Goal: Task Accomplishment & Management: Complete application form

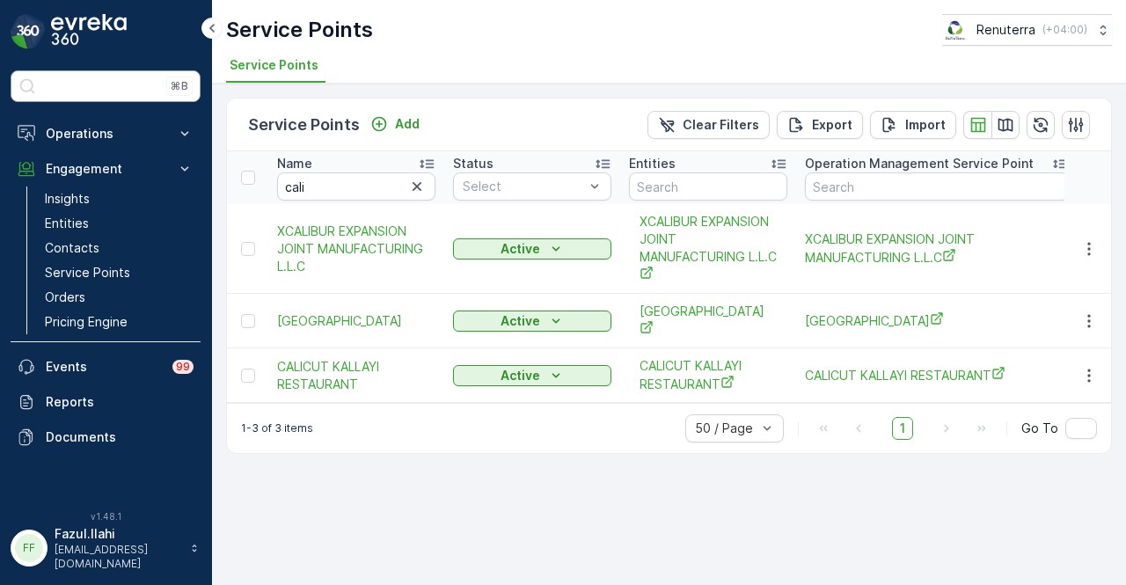
click at [128, 81] on div "⌘B" at bounding box center [106, 86] width 190 height 32
click at [365, 180] on input "cali" at bounding box center [356, 186] width 158 height 28
type input "c"
type input "al fattan"
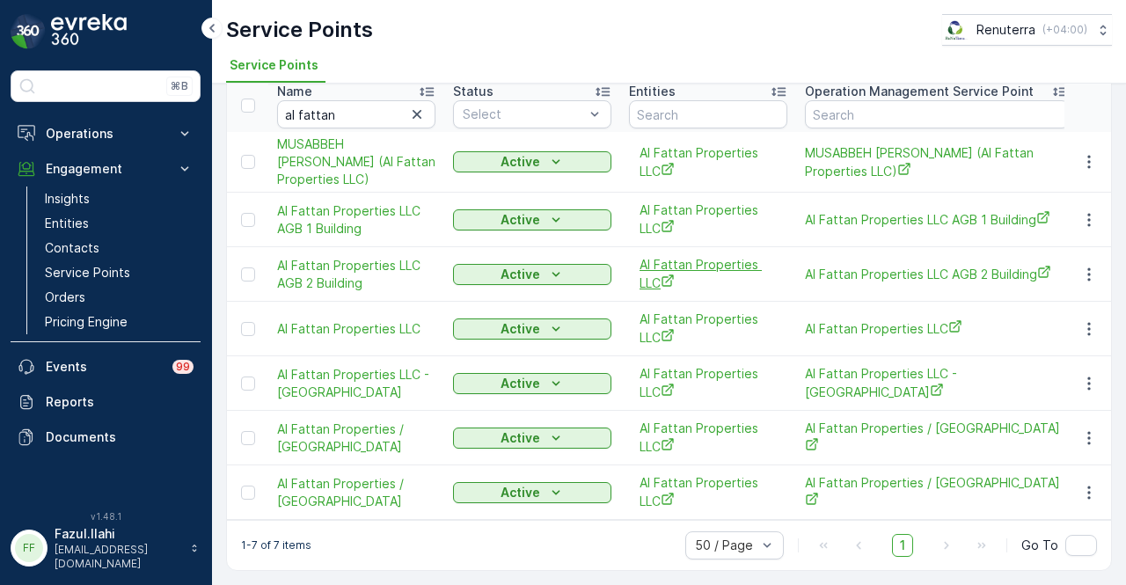
scroll to position [96, 0]
click at [1080, 430] on icon "button" at bounding box center [1089, 438] width 18 height 18
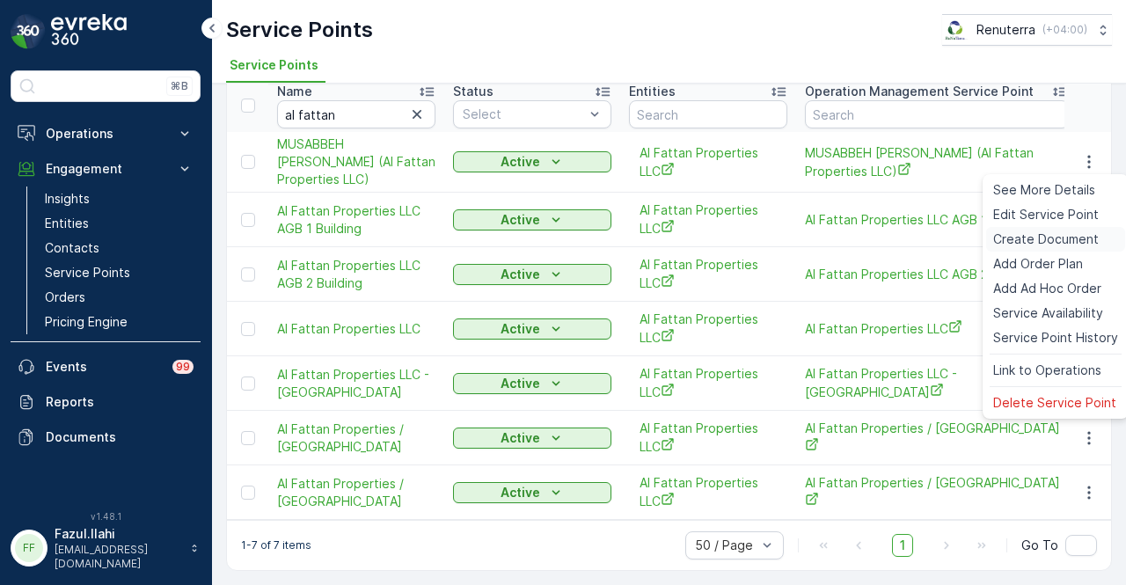
click at [1042, 244] on span "Create Document" at bounding box center [1046, 240] width 106 height 18
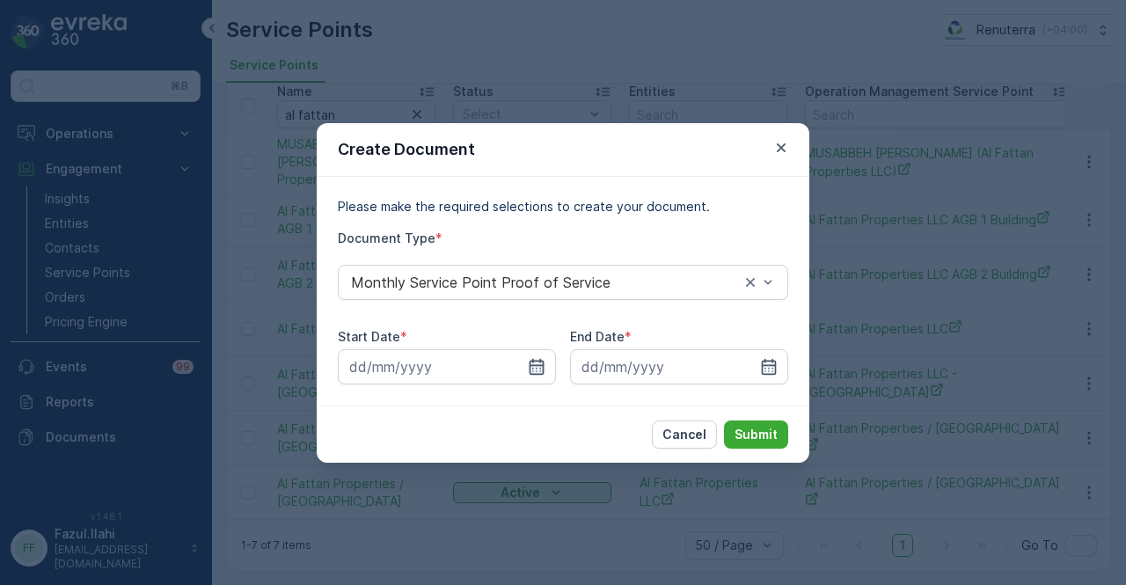
click at [538, 358] on icon "button" at bounding box center [537, 367] width 18 height 18
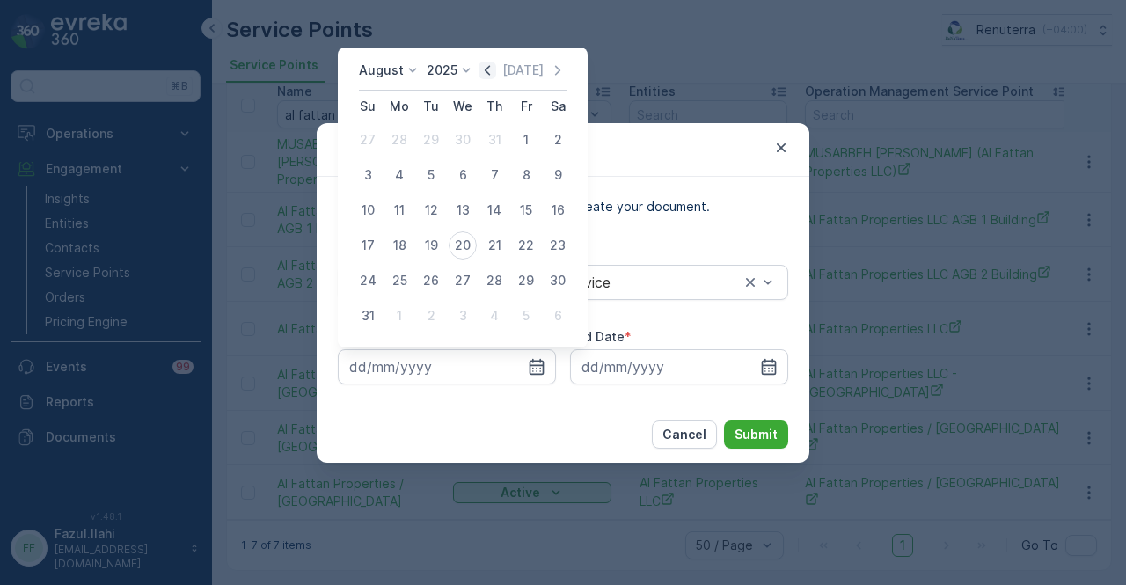
click at [494, 71] on icon "button" at bounding box center [488, 71] width 18 height 18
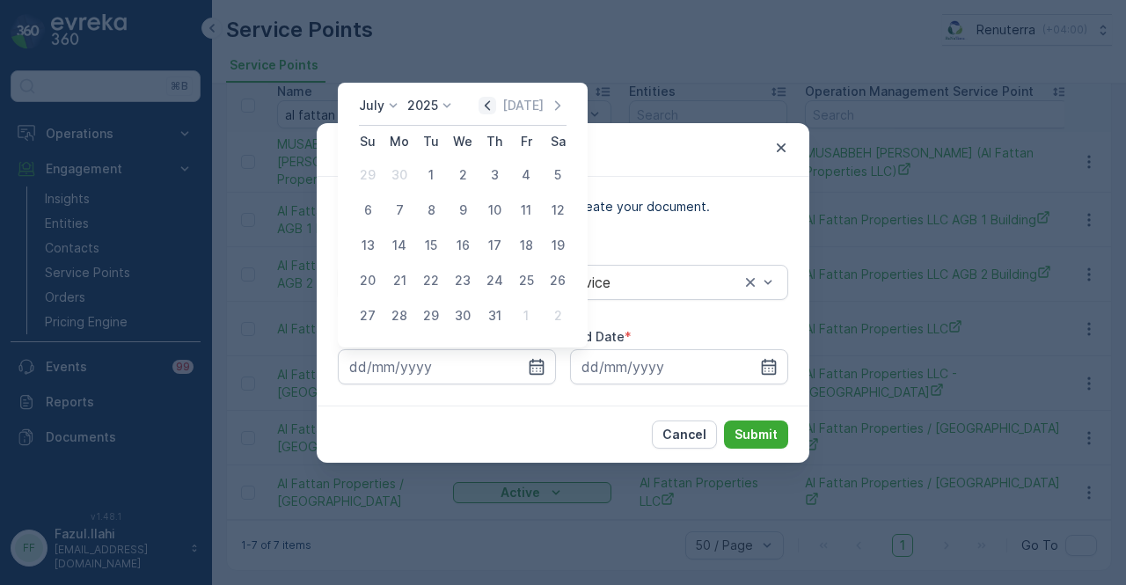
click at [490, 103] on icon "button" at bounding box center [487, 105] width 5 height 10
click at [362, 180] on div "1" at bounding box center [368, 175] width 28 height 28
type input "[DATE]"
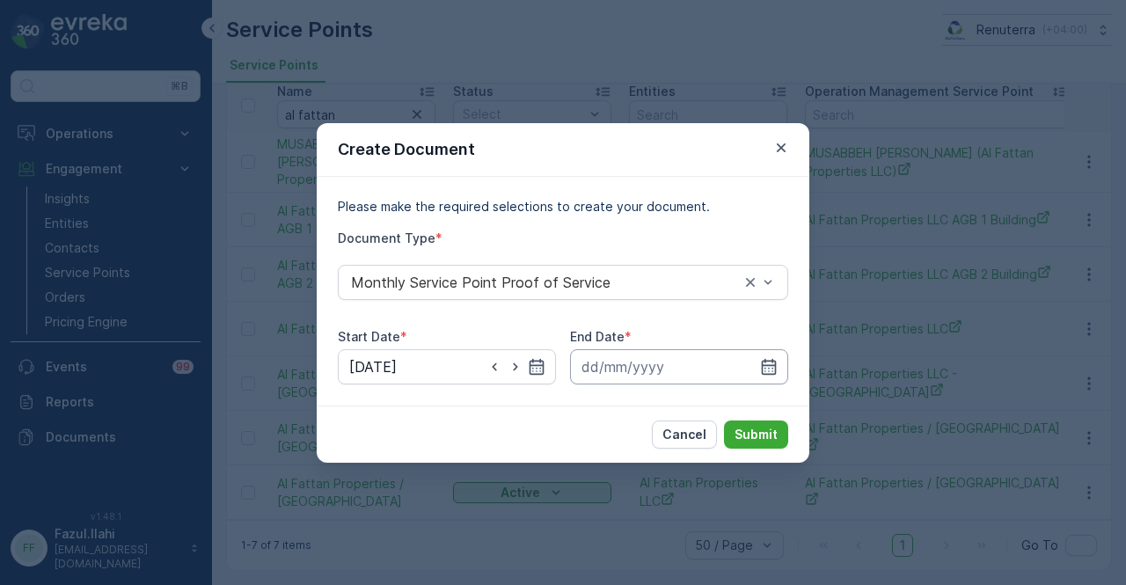
click at [758, 360] on input at bounding box center [679, 366] width 218 height 35
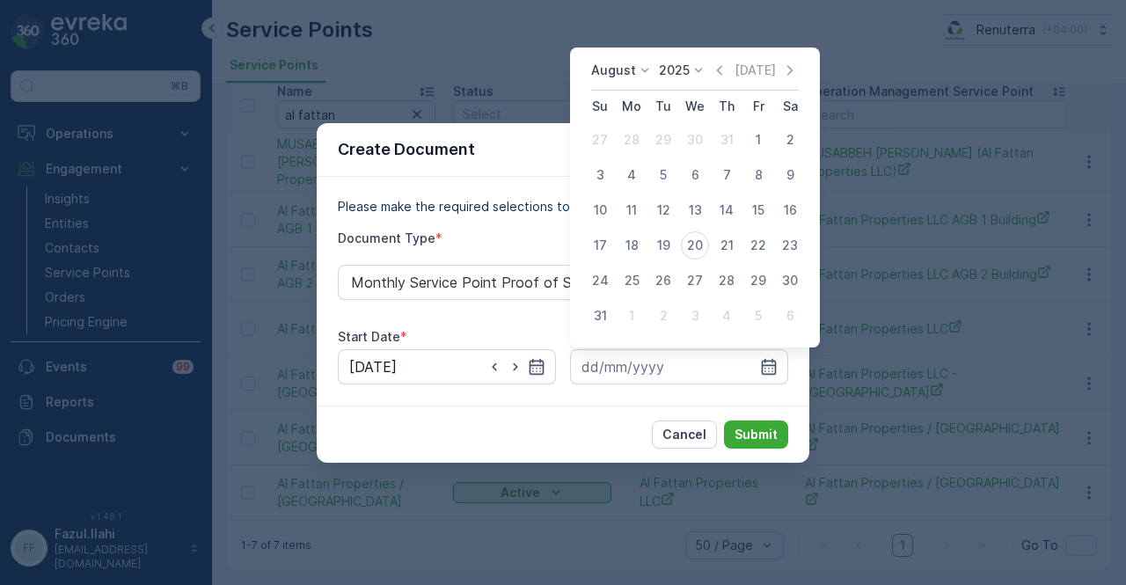
click at [723, 80] on div "[DATE] [DATE]" at bounding box center [695, 76] width 208 height 29
click at [723, 75] on icon "button" at bounding box center [720, 71] width 18 height 18
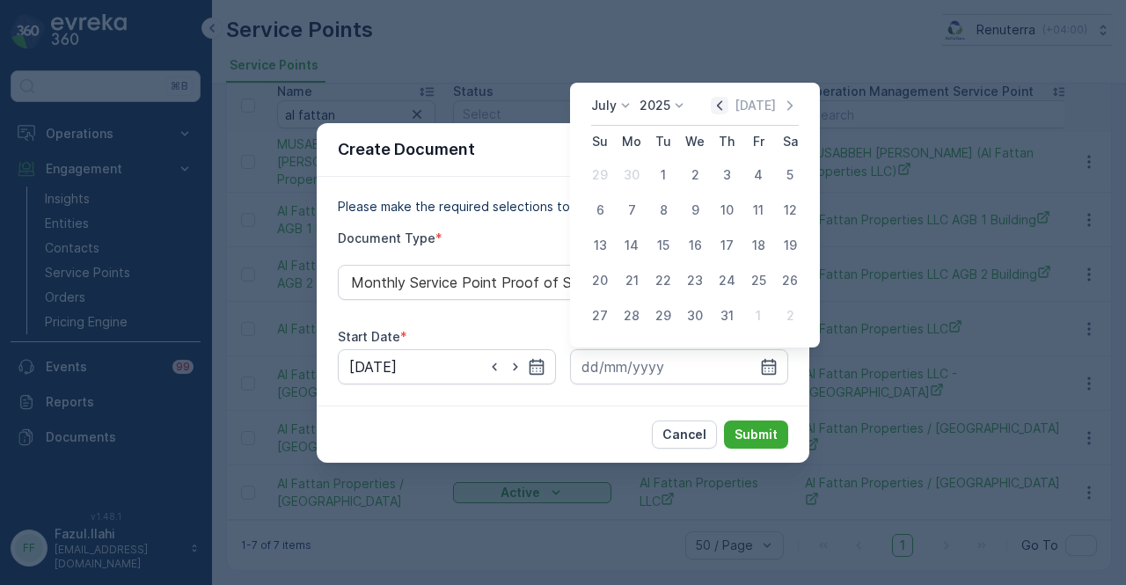
click at [720, 106] on icon "button" at bounding box center [720, 106] width 18 height 18
drag, startPoint x: 633, startPoint y: 318, endPoint x: 644, endPoint y: 326, distance: 13.7
click at [635, 319] on div "30" at bounding box center [632, 316] width 28 height 28
type input "[DATE]"
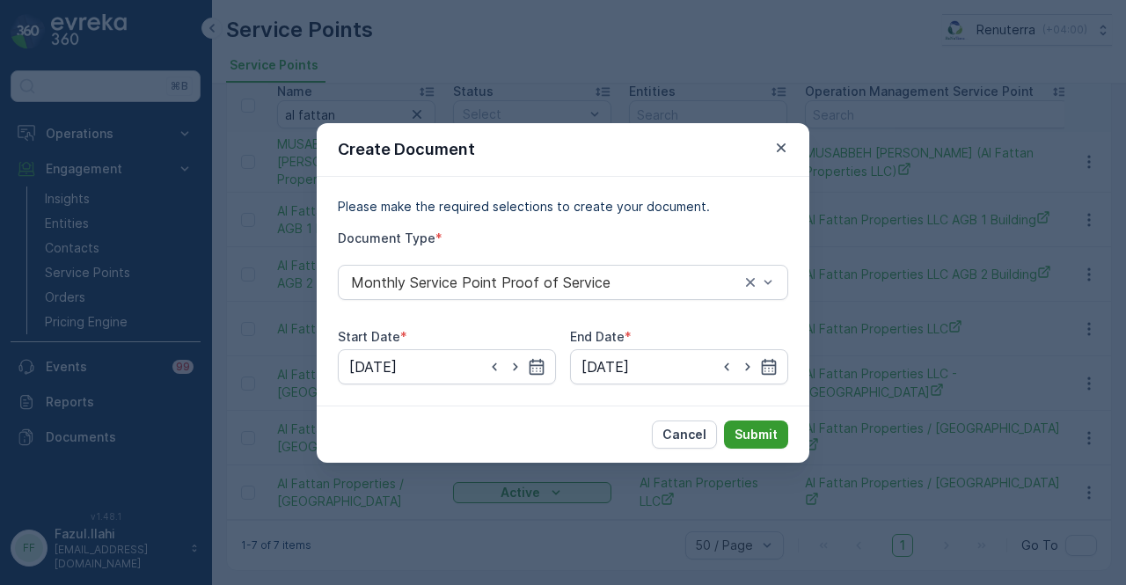
click at [758, 443] on button "Submit" at bounding box center [756, 435] width 64 height 28
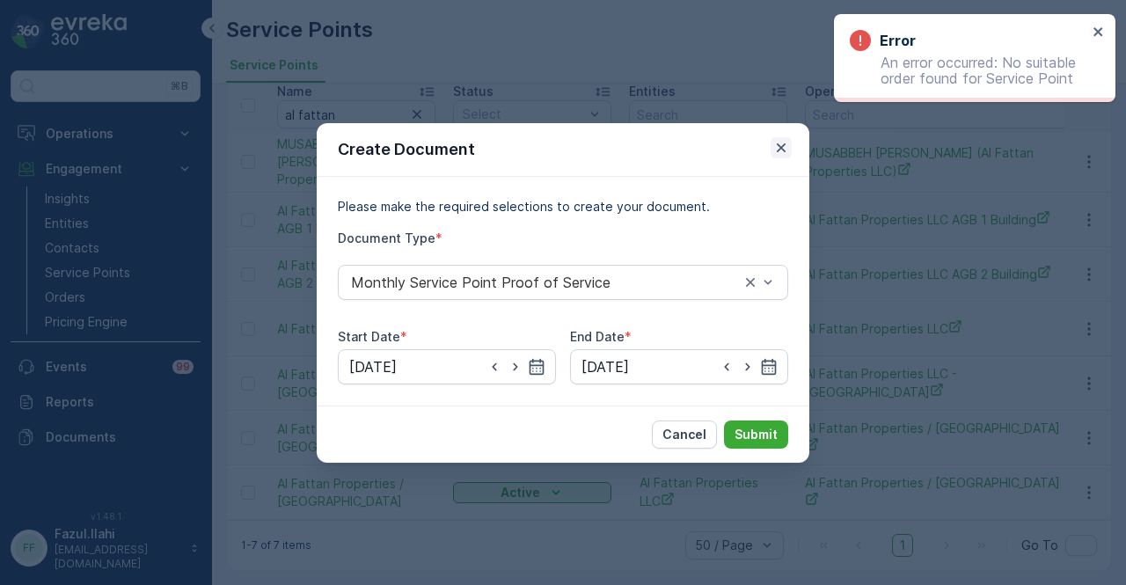
click at [780, 149] on icon "button" at bounding box center [781, 147] width 9 height 9
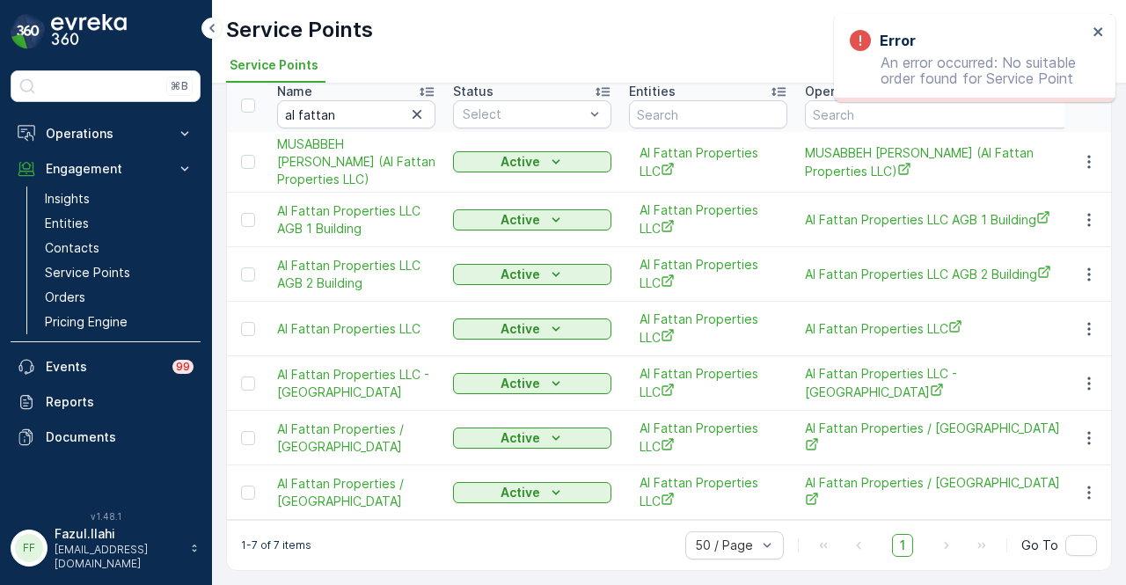
click at [702, 36] on div "Service Points Renuterra ( +04:00 )" at bounding box center [669, 30] width 886 height 32
